Goal: Information Seeking & Learning: Learn about a topic

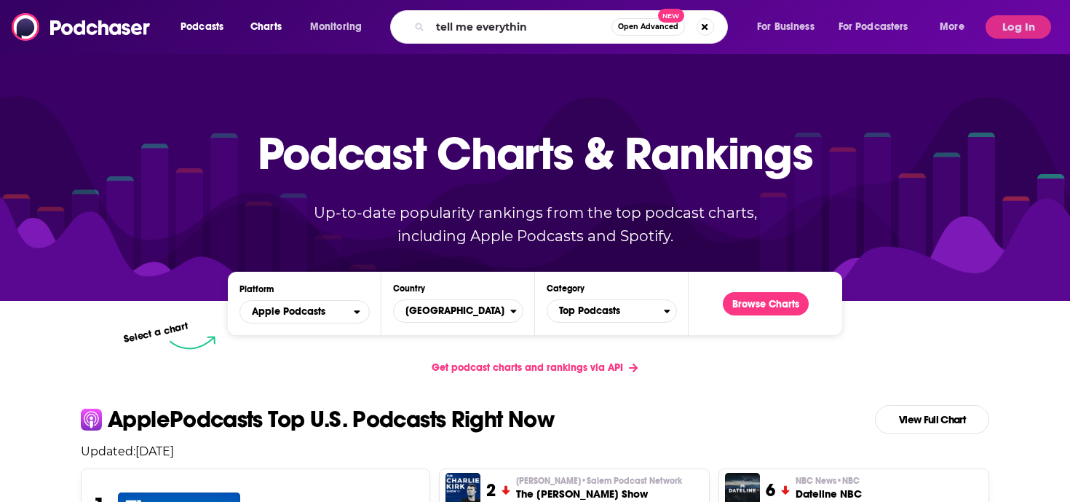
type input "tell me everything"
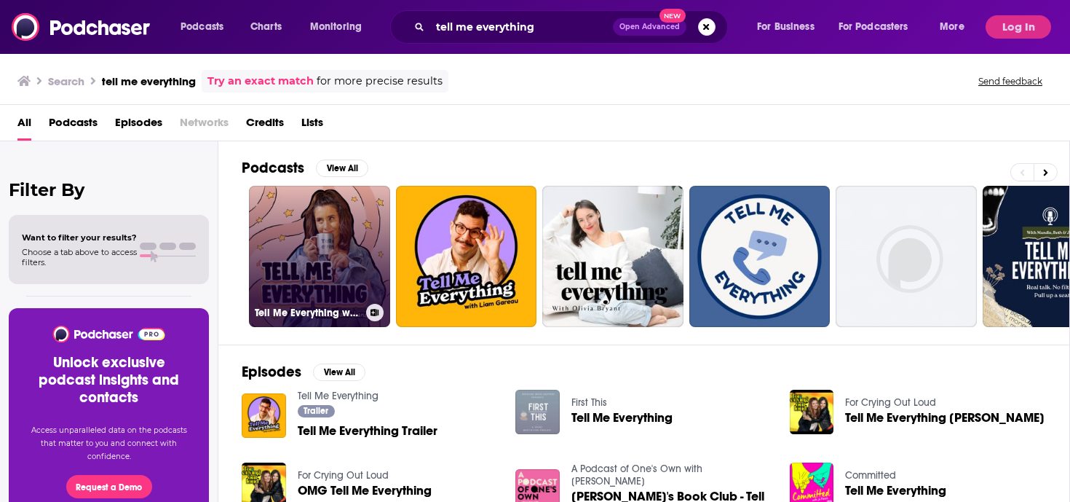
click at [321, 268] on link "Tell Me Everything with [PERSON_NAME]" at bounding box center [319, 256] width 141 height 141
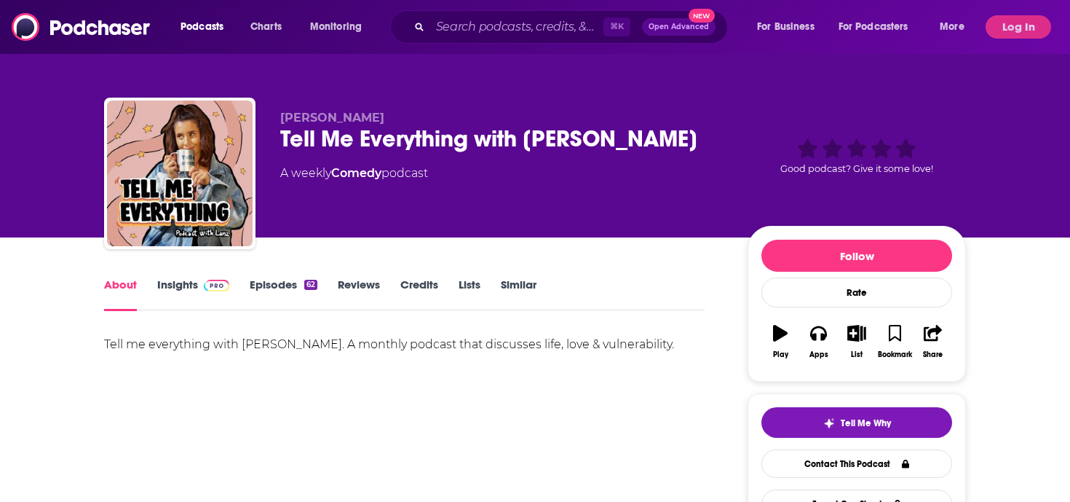
scroll to position [8, 0]
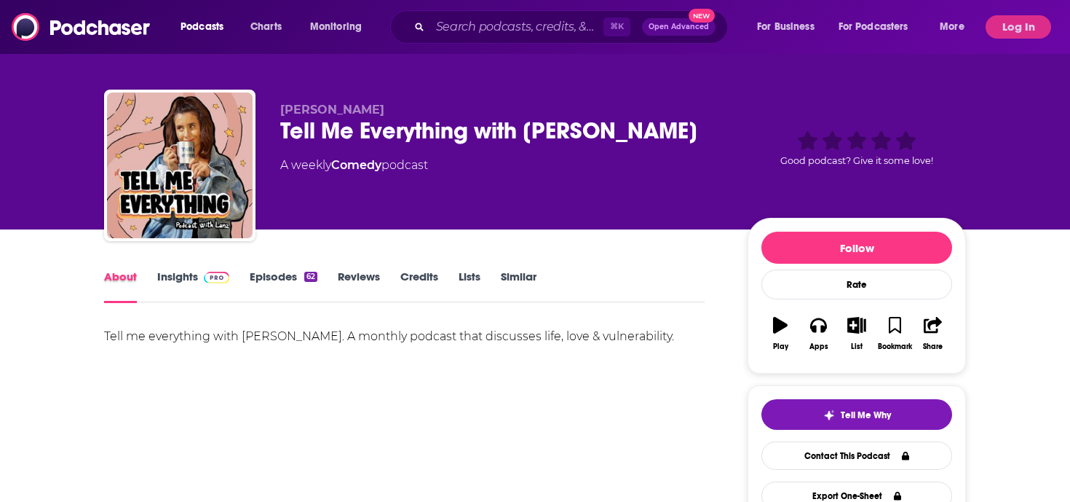
click at [151, 286] on div "About" at bounding box center [130, 285] width 53 height 33
click at [174, 277] on link "Insights" at bounding box center [193, 285] width 72 height 33
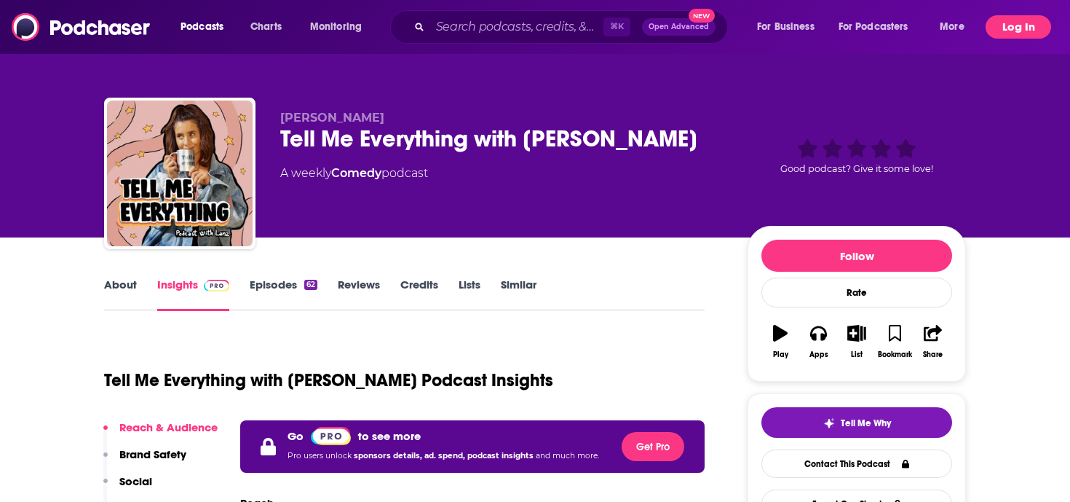
click at [1037, 24] on button "Log In" at bounding box center [1019, 26] width 66 height 23
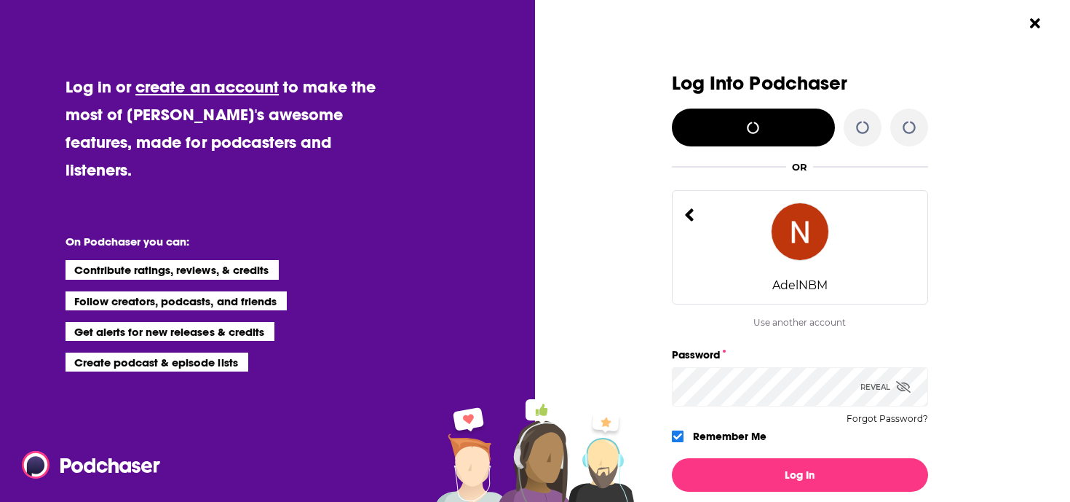
click at [778, 255] on div "AdelNBM" at bounding box center [800, 247] width 256 height 114
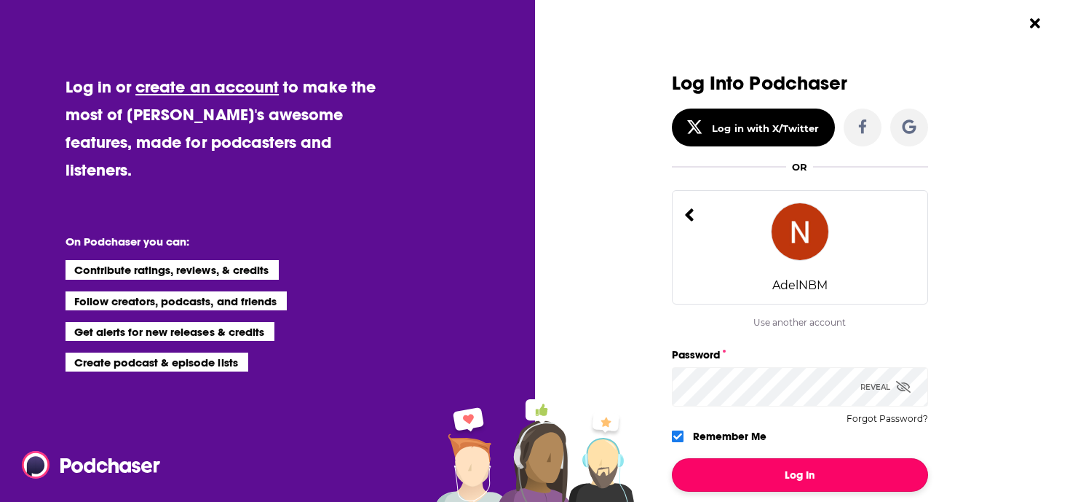
click at [797, 466] on button "Log In" at bounding box center [800, 474] width 256 height 33
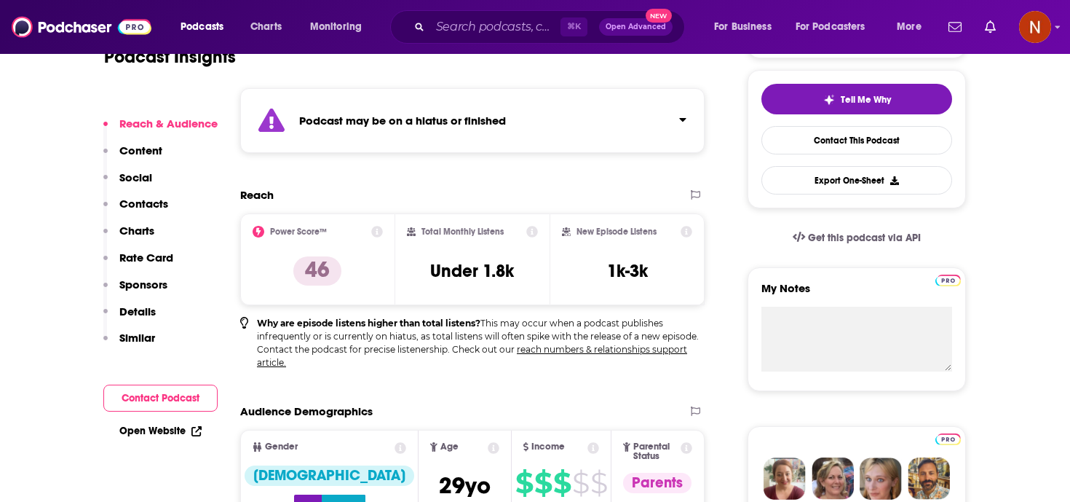
scroll to position [337, 0]
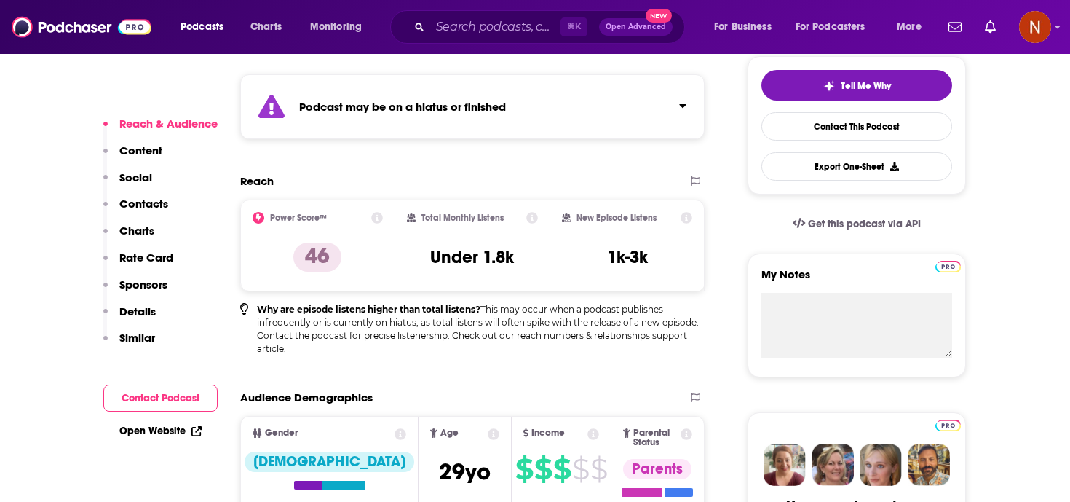
click at [628, 114] on div "Podcast may be on a hiatus or finished" at bounding box center [472, 106] width 465 height 65
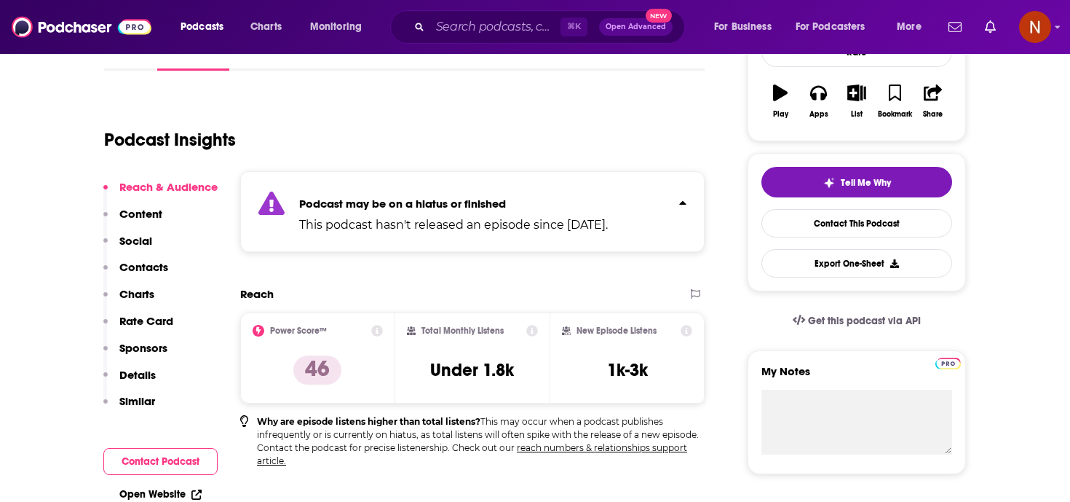
scroll to position [240, 0]
